Goal: Task Accomplishment & Management: Manage account settings

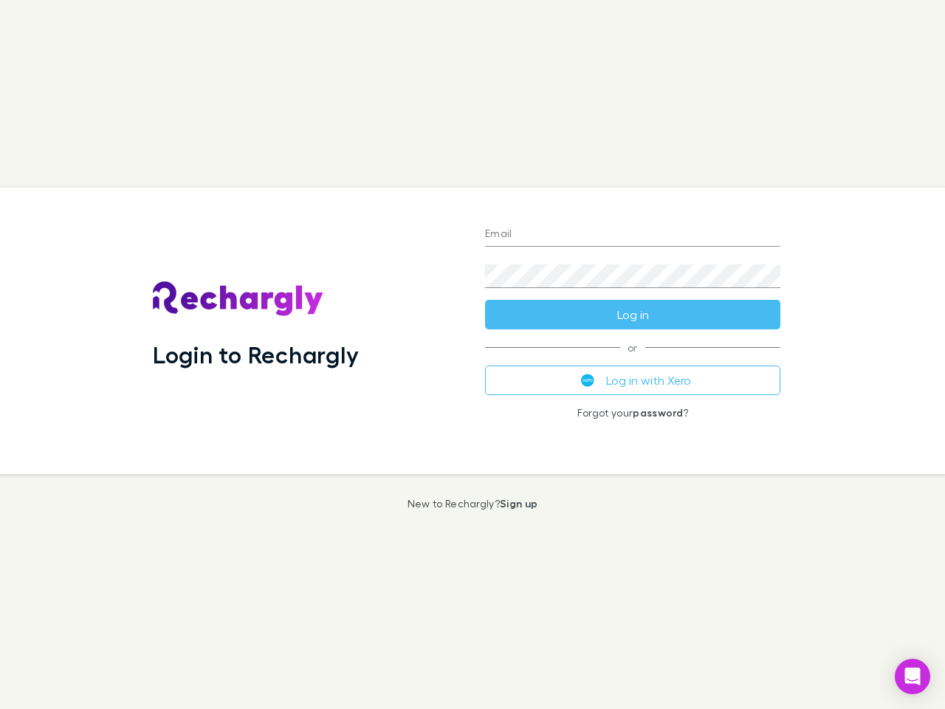
click at [473, 354] on div "Login to Rechargly" at bounding box center [307, 331] width 332 height 287
click at [633, 235] on input "Email" at bounding box center [632, 235] width 295 height 24
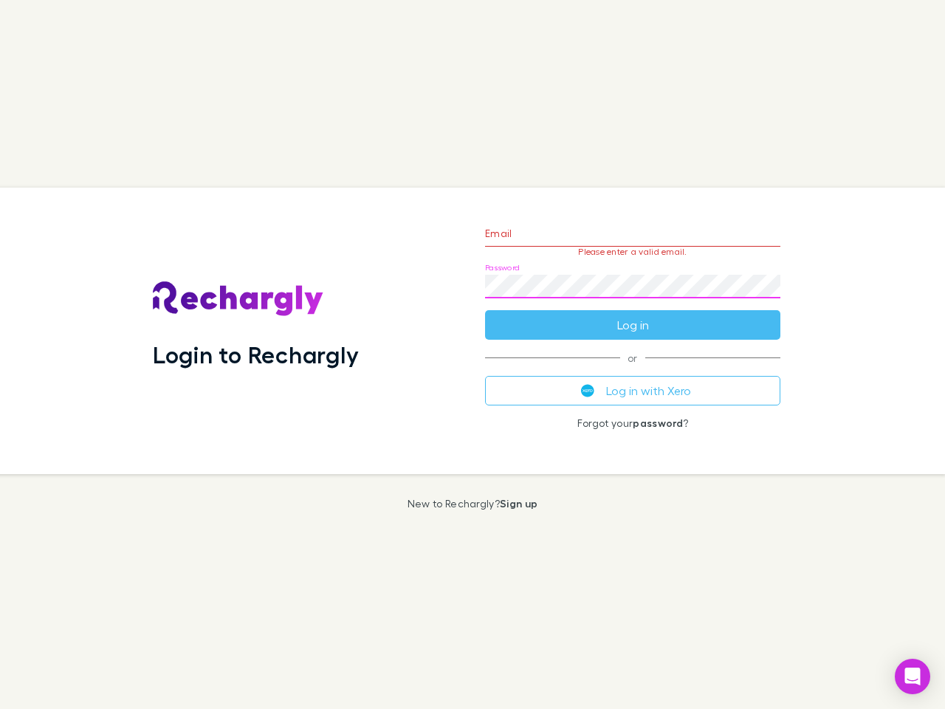
click at [633, 315] on form "Email Please enter a valid email. Password Log in" at bounding box center [632, 275] width 295 height 128
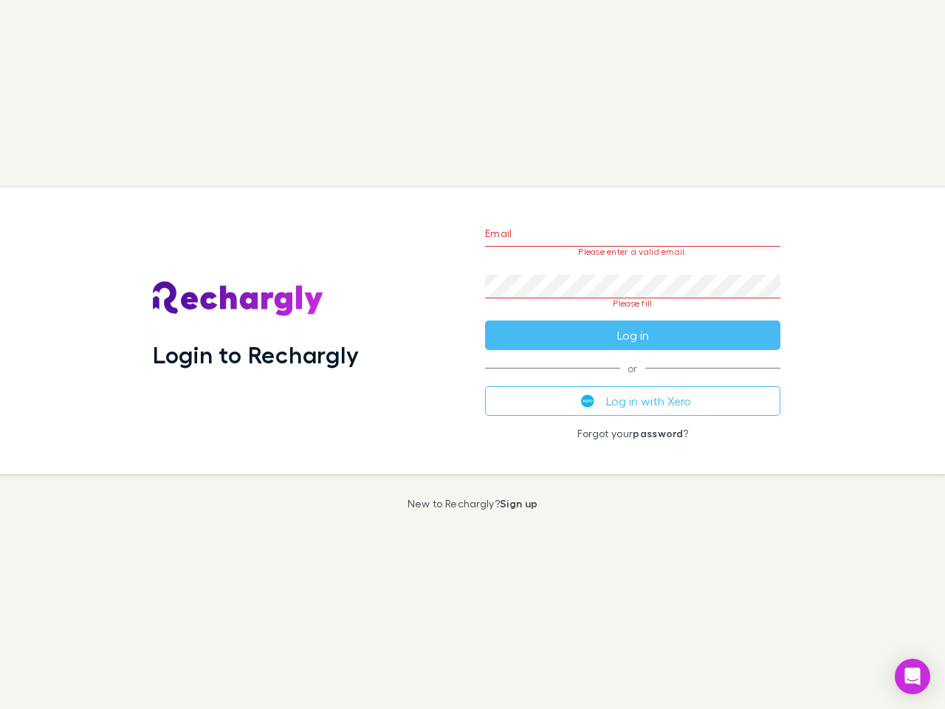
click at [633, 380] on div "Email Please enter a valid email. Password Please fill Log in or Log in with Xe…" at bounding box center [632, 331] width 319 height 287
click at [913, 676] on icon "Open Intercom Messenger" at bounding box center [913, 677] width 16 height 18
